Goal: Transaction & Acquisition: Purchase product/service

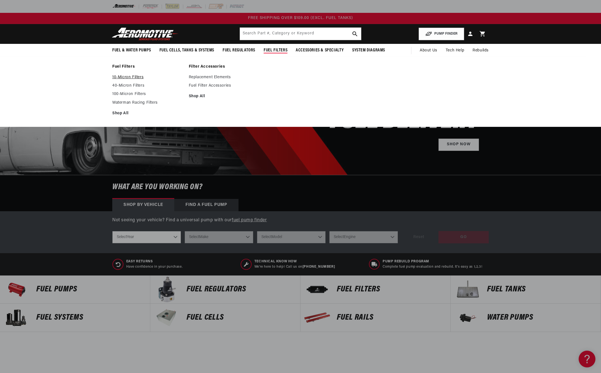
click at [112, 80] on link "10-Micron Filters" at bounding box center [147, 77] width 71 height 5
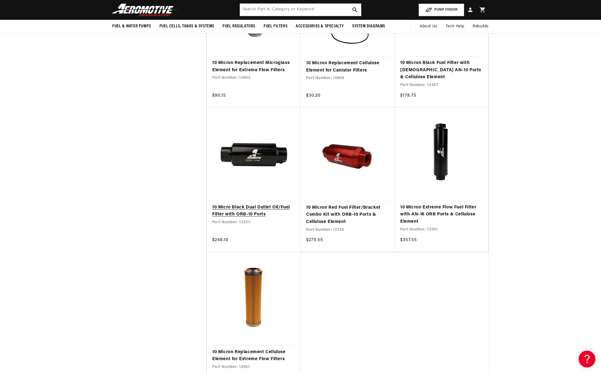
scroll to position [926, 0]
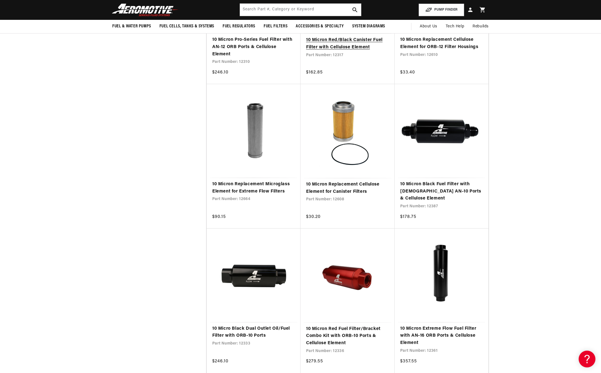
click at [362, 51] on link "10 Micron Red/Black Canister Fuel Filter with Cellulose Element" at bounding box center [347, 44] width 83 height 14
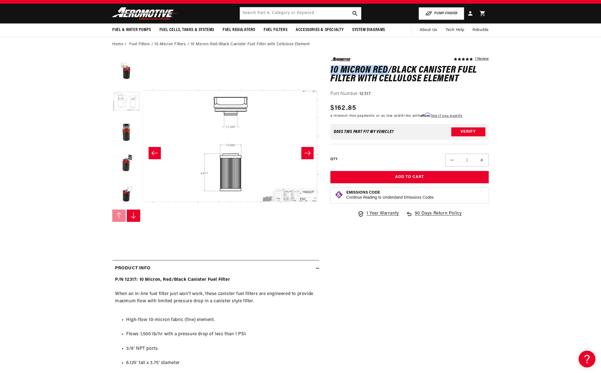
drag, startPoint x: 332, startPoint y: 77, endPoint x: 394, endPoint y: 80, distance: 61.8
click at [394, 80] on div "5.0 star rating 1 Review 10 Micron Red/Black Canister Fuel Filter with Cellulos…" at bounding box center [404, 283] width 170 height 453
copy h1 "10 Micron Red"
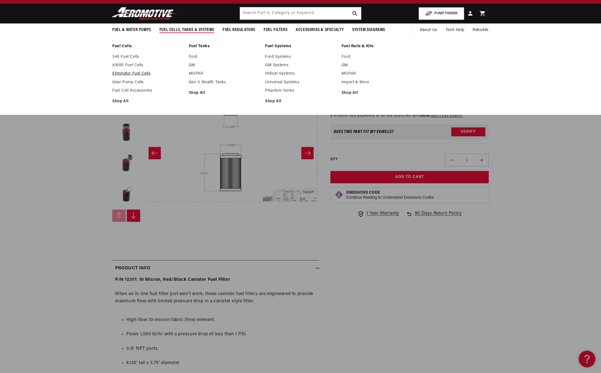
click at [112, 76] on link "Eliminator Fuel Cells" at bounding box center [147, 73] width 71 height 5
click at [112, 68] on link "A1000 Fuel Cells" at bounding box center [147, 65] width 71 height 5
click at [112, 60] on link "340 Fuel Cells" at bounding box center [147, 56] width 71 height 5
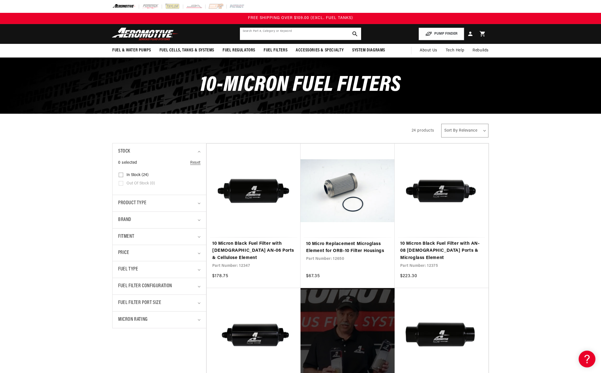
click at [294, 40] on input "text" at bounding box center [300, 34] width 121 height 12
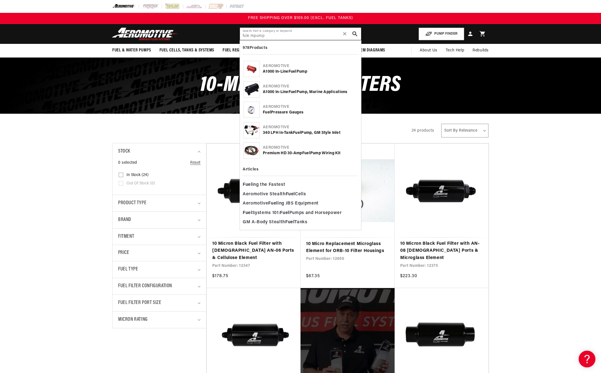
type input "fule mpump"
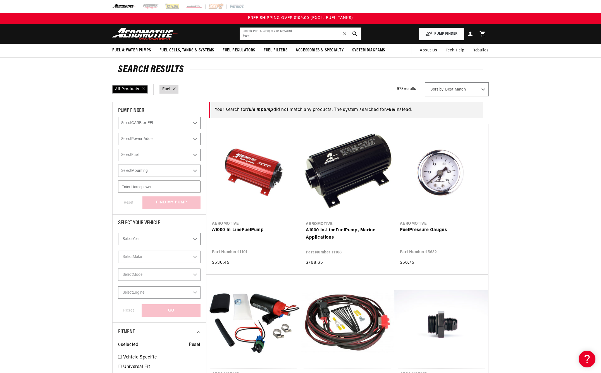
click at [243, 227] on link "A1000 In-Line Fuel Pump" at bounding box center [253, 230] width 83 height 7
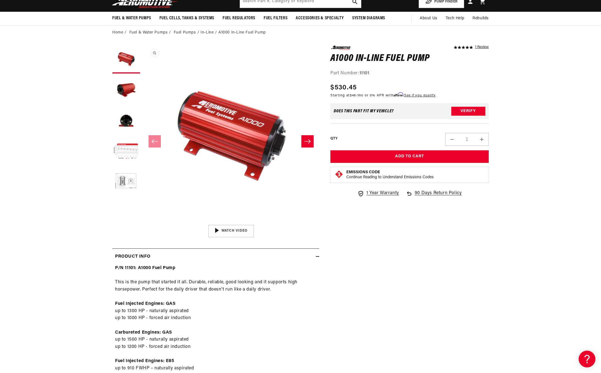
scroll to position [63, 0]
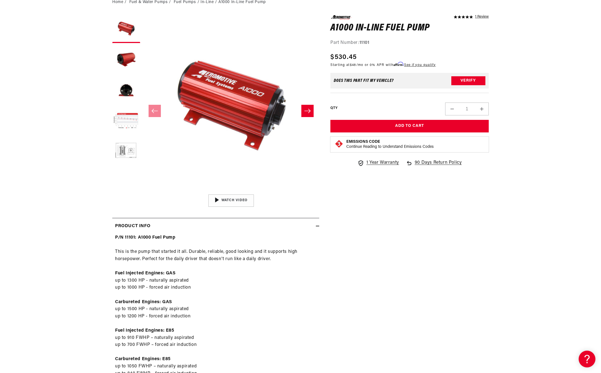
click at [112, 189] on button "Load image 6 in gallery view" at bounding box center [126, 183] width 28 height 28
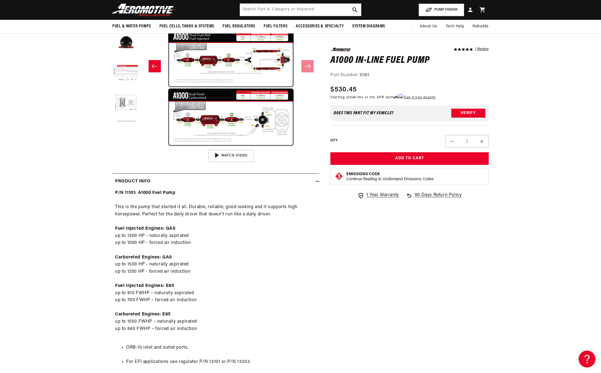
scroll to position [0, 0]
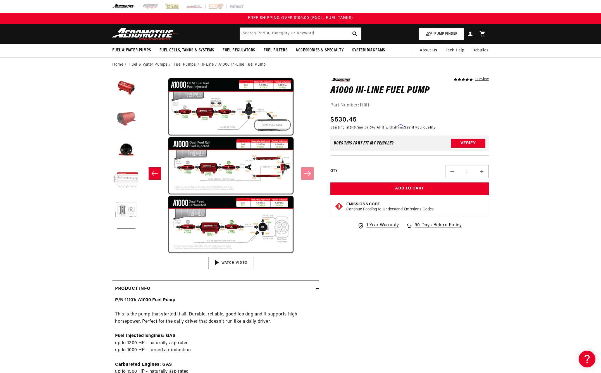
click at [112, 126] on button "Load image 2 in gallery view" at bounding box center [126, 119] width 28 height 28
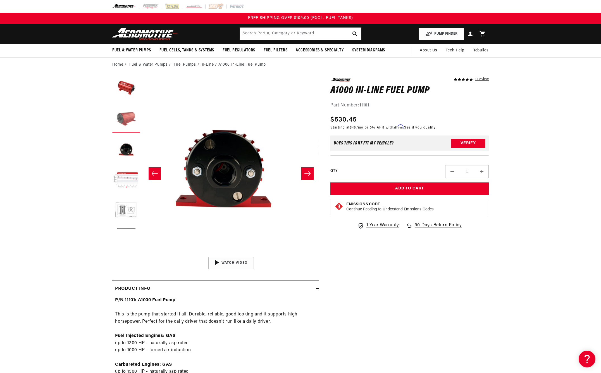
scroll to position [0, 218]
